Goal: Task Accomplishment & Management: Use online tool/utility

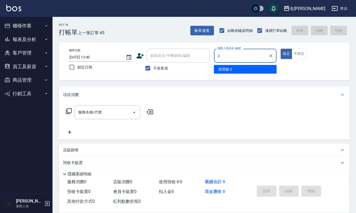
type input "黃慧敏-2"
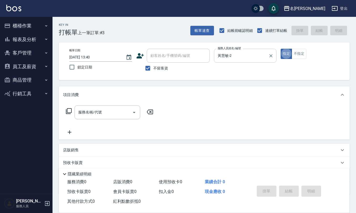
type button "true"
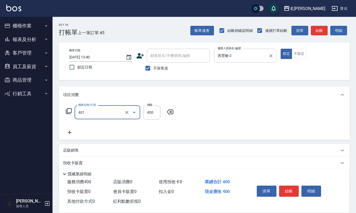
type input "剪髮(401)"
type input "350"
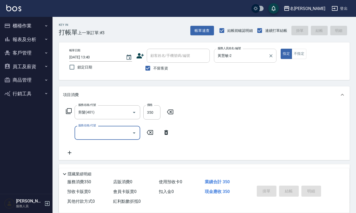
type input "[DATE] 14:31"
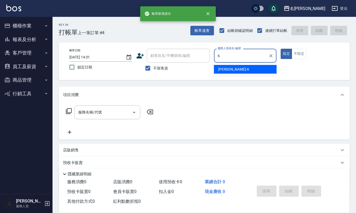
type input "[PERSON_NAME]-6"
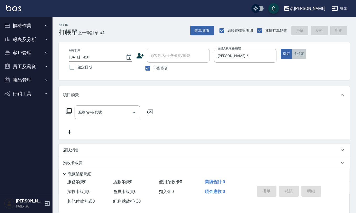
click at [303, 51] on button "不指定" at bounding box center [299, 54] width 15 height 10
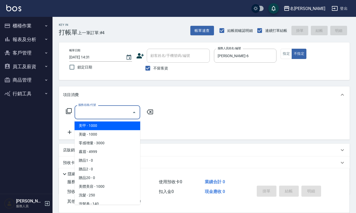
click at [116, 113] on input "服務名稱/代號" at bounding box center [103, 111] width 53 height 9
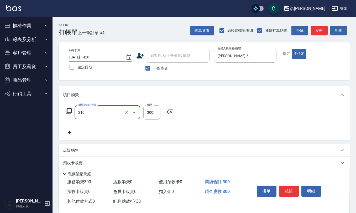
type input "歐娜洗髮精(210)"
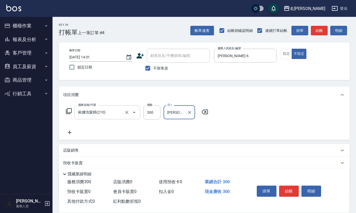
type input "[PERSON_NAME]-25"
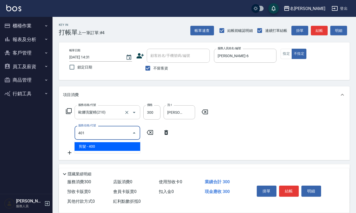
type input "剪髮(401)"
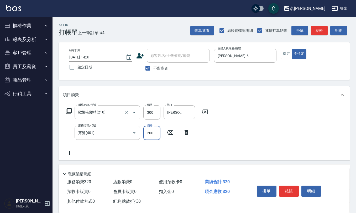
type input "200"
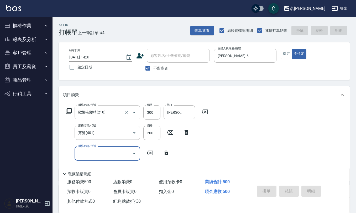
type input "[DATE] 14:32"
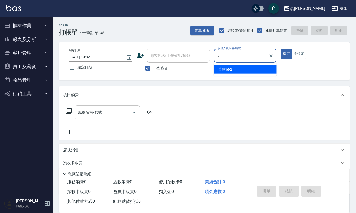
type input "黃慧敏-2"
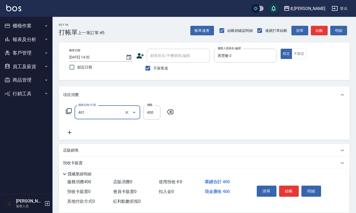
type input "剪髮(401)"
type input "200"
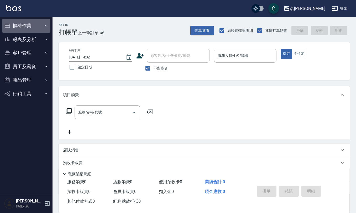
click at [23, 28] on button "櫃檯作業" at bounding box center [26, 26] width 48 height 14
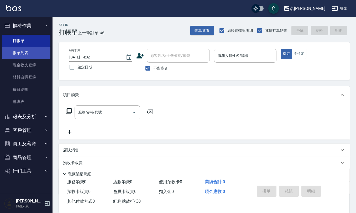
click at [29, 52] on link "帳單列表" at bounding box center [26, 53] width 48 height 12
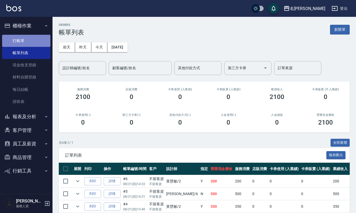
click at [37, 39] on link "打帳單" at bounding box center [26, 41] width 48 height 12
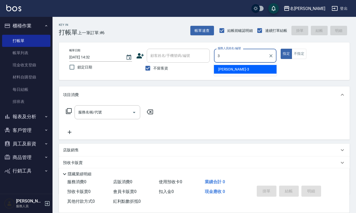
type input "[PERSON_NAME]-3"
type button "true"
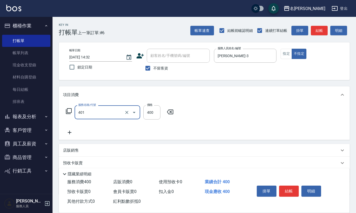
type input "剪髮(401)"
type input "200"
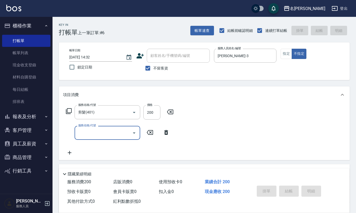
type input "[DATE] 14:33"
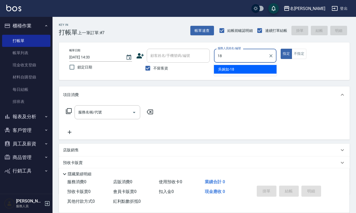
type input "[PERSON_NAME]-18"
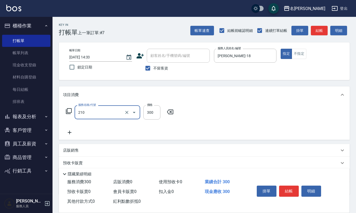
type input "歐娜洗髮精(210)"
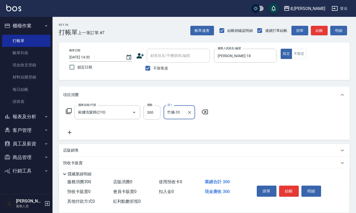
type input "竹儀-33"
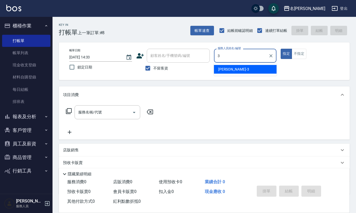
type input "[PERSON_NAME]-3"
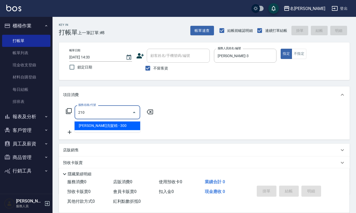
type input "歐娜洗髮精(210)"
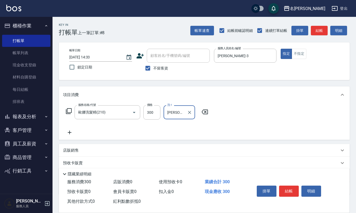
type input "[PERSON_NAME]-24"
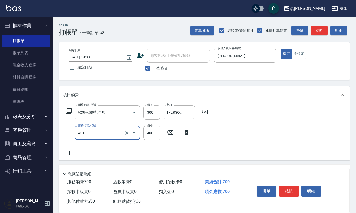
type input "剪髮(401)"
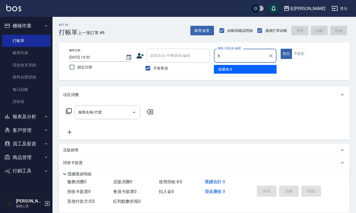
type input "[PERSON_NAME]-8"
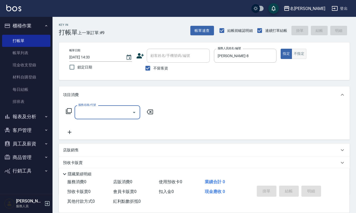
click at [300, 57] on button "不指定" at bounding box center [299, 54] width 15 height 10
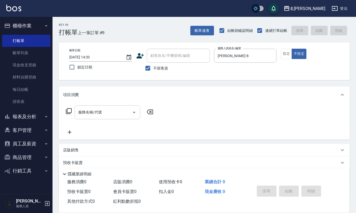
drag, startPoint x: 81, startPoint y: 110, endPoint x: 87, endPoint y: 110, distance: 6.3
click at [85, 110] on input "服務名稱/代號" at bounding box center [103, 111] width 53 height 9
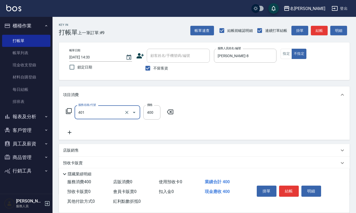
type input "剪髮(401)"
type input "200"
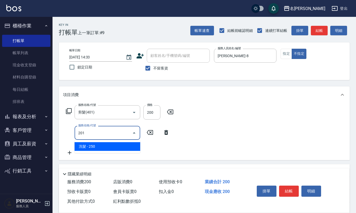
type input "洗髮(201)"
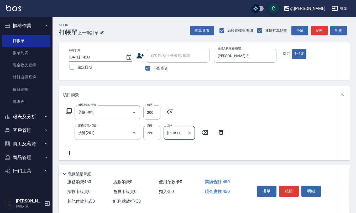
type input "[PERSON_NAME]-28"
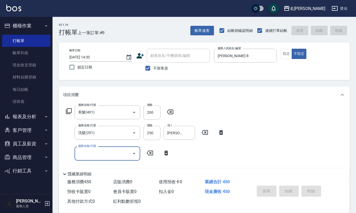
type input "[DATE] 14:37"
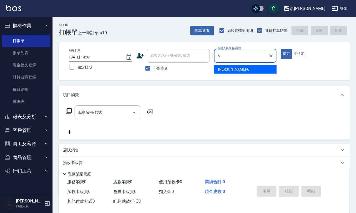
type input "[PERSON_NAME]-6"
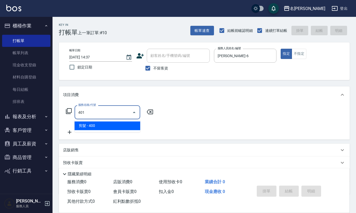
type input "剪髮(401)"
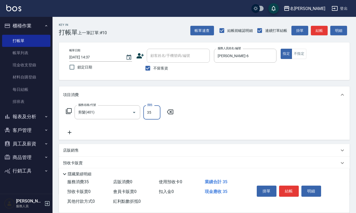
type input "350"
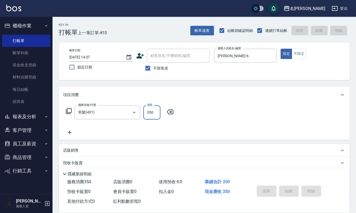
type input "[DATE] 14:57"
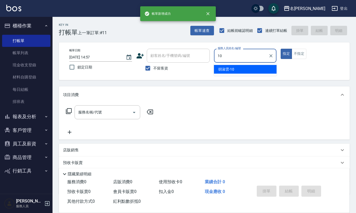
type input "[PERSON_NAME]-10"
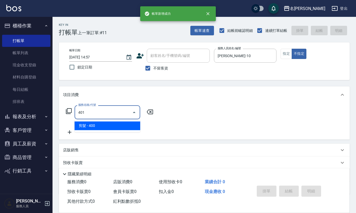
type input "剪髮(401)"
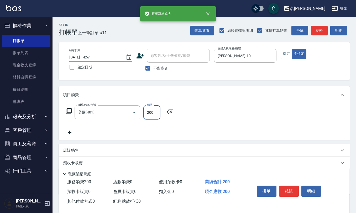
type input "200"
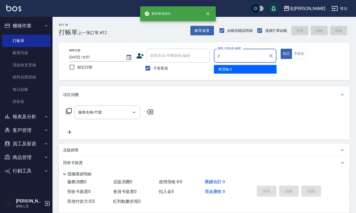
type input "黃慧敏-2"
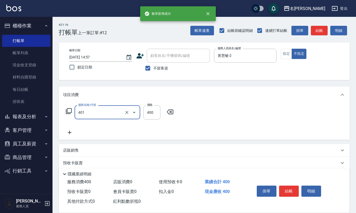
type input "剪髮(401)"
type input "200"
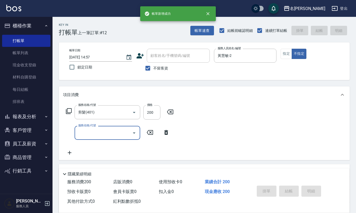
type input "[DATE] 14:58"
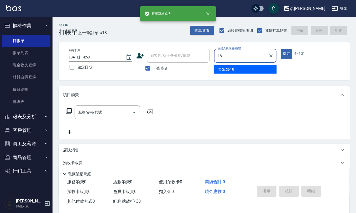
type input "[PERSON_NAME]-18"
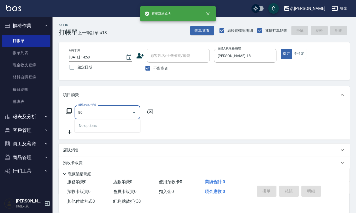
type input "8"
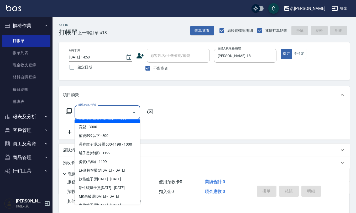
scroll to position [140, 0]
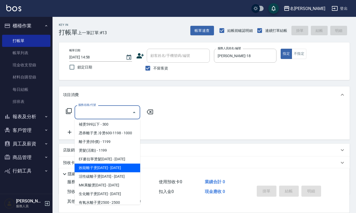
click at [118, 164] on span "效能離子燙[DATE] - [DATE]" at bounding box center [108, 167] width 66 height 9
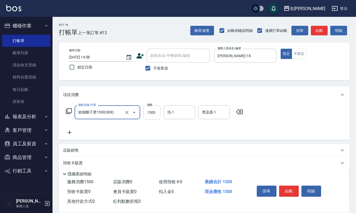
type input "效能離子燙1500(308)"
click at [154, 115] on input "1500" at bounding box center [151, 112] width 17 height 14
type input "1299"
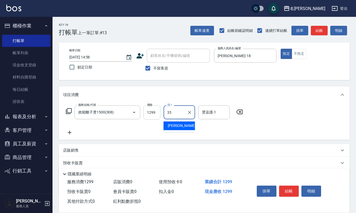
type input "竹儀-33"
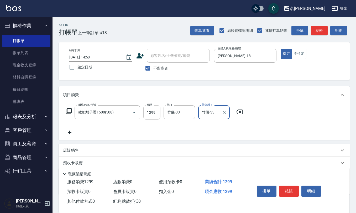
type input "竹儀-33"
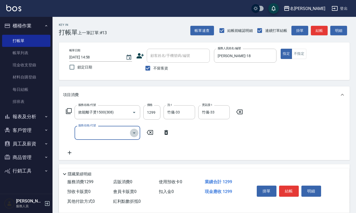
click at [134, 133] on icon "Open" at bounding box center [134, 132] width 3 height 1
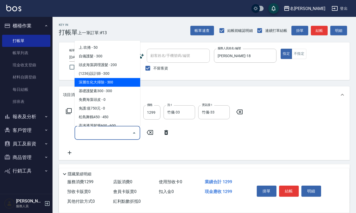
scroll to position [315, 0]
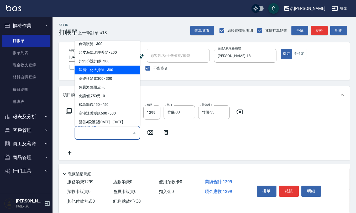
click at [123, 102] on span "松島舞鶴450 - 450" at bounding box center [108, 104] width 66 height 9
type input "松島舞鶴450(708)"
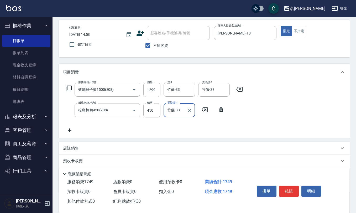
scroll to position [35, 0]
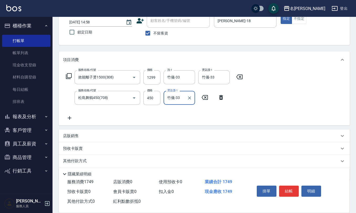
type input "竹儀-33"
click at [85, 136] on div "店販銷售" at bounding box center [201, 136] width 276 height 6
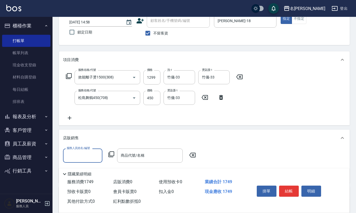
scroll to position [0, 0]
type input "小"
click at [209, 149] on div "服務人員姓名/編號 服務人員姓名/編號 商品代號/名稱 商品代號/名稱" at bounding box center [204, 163] width 283 height 30
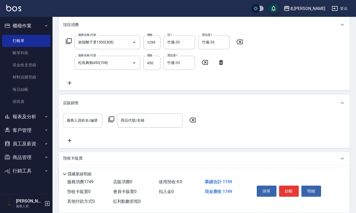
scroll to position [96, 0]
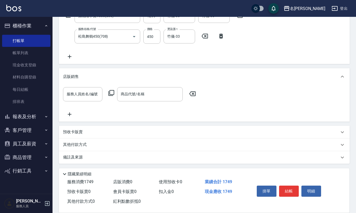
click at [96, 154] on div "備註及來源" at bounding box center [201, 157] width 276 height 6
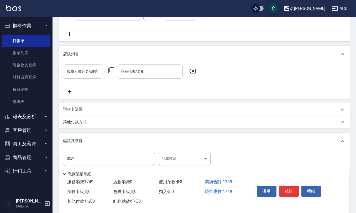
scroll to position [131, 0]
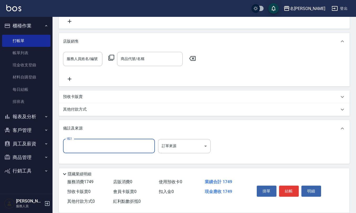
click at [101, 151] on input "備註" at bounding box center [109, 146] width 92 height 14
type input "小黑1299"
type input "[DATE] 15:00"
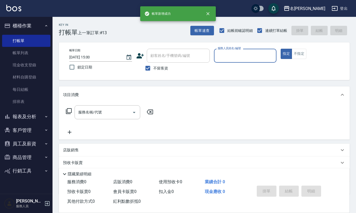
scroll to position [0, 0]
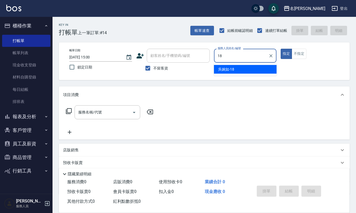
type input "[PERSON_NAME]-18"
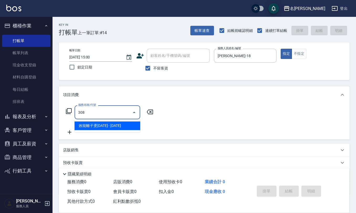
type input "效能離子燙1500(308)"
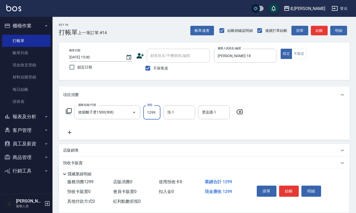
type input "1299"
type input "[PERSON_NAME]-20"
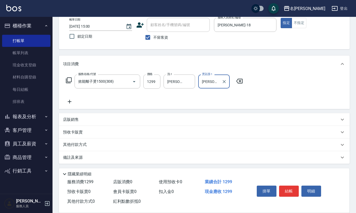
type input "[PERSON_NAME]-20"
click at [103, 161] on div "備註及來源" at bounding box center [204, 157] width 291 height 13
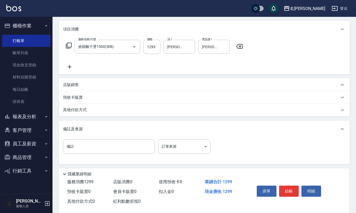
scroll to position [66, 0]
click at [128, 140] on input "備註" at bounding box center [109, 145] width 92 height 14
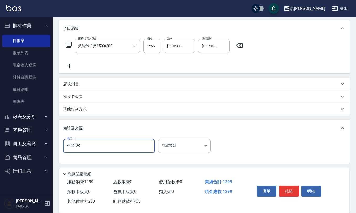
type input "小黑1299"
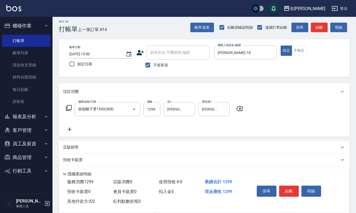
scroll to position [0, 0]
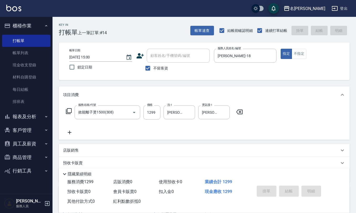
type input "小黑1299"
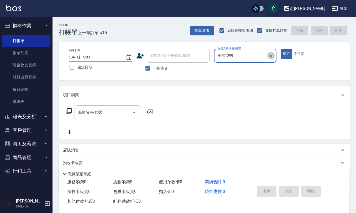
click at [271, 57] on icon "Clear" at bounding box center [270, 55] width 5 height 5
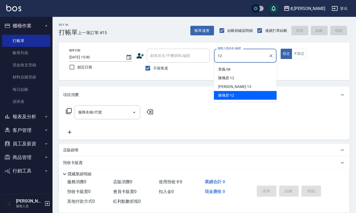
type input "[PERSON_NAME]-12"
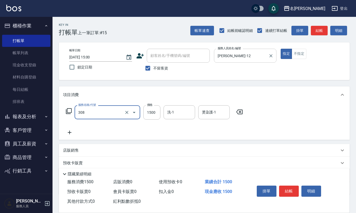
type input "效能離子燙1500(308)"
type input "1300"
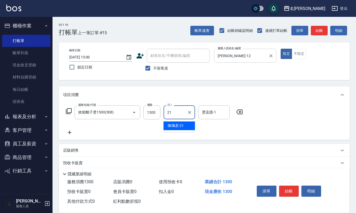
type input "[PERSON_NAME]-21"
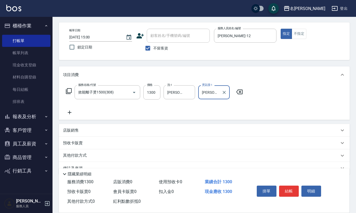
scroll to position [31, 0]
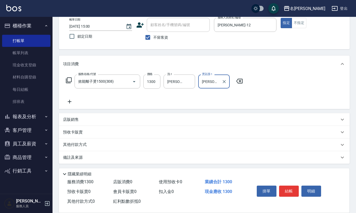
type input "[PERSON_NAME]-21"
click at [80, 157] on p "備註及來源" at bounding box center [73, 157] width 20 height 6
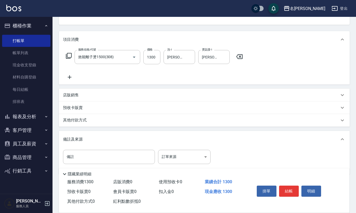
scroll to position [66, 0]
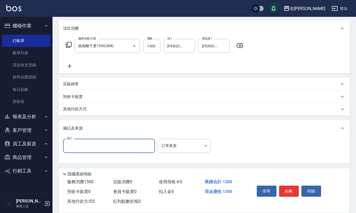
click at [118, 146] on input "備註" at bounding box center [109, 145] width 92 height 14
type input "調p1300"
type input "[DATE] 15:02"
type input "調p1300"
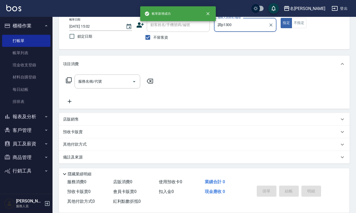
scroll to position [0, 0]
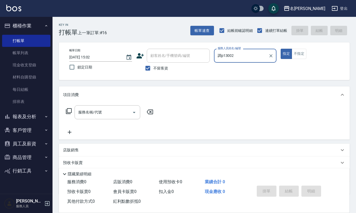
type input "調p13002"
click at [281, 49] on button "指定" at bounding box center [286, 54] width 11 height 10
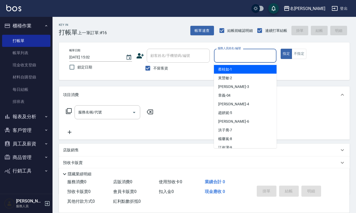
click at [245, 56] on input "服務人員姓名/編號" at bounding box center [245, 55] width 58 height 9
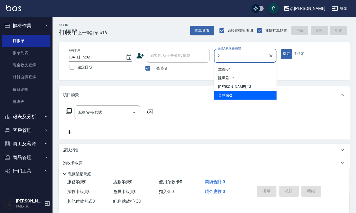
type input "黃慧敏-2"
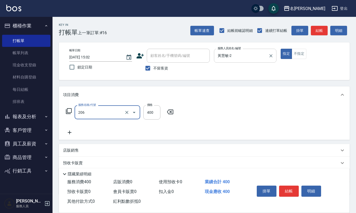
type input "健康洗(206)"
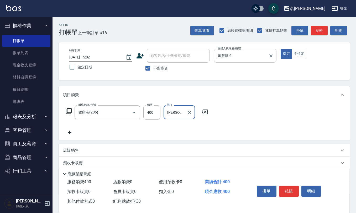
type input "[PERSON_NAME]5"
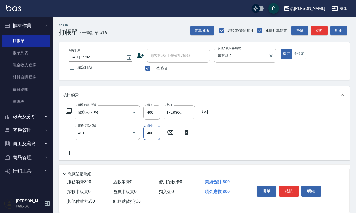
type input "剪髮(401)"
type input "350"
